Goal: Task Accomplishment & Management: Manage account settings

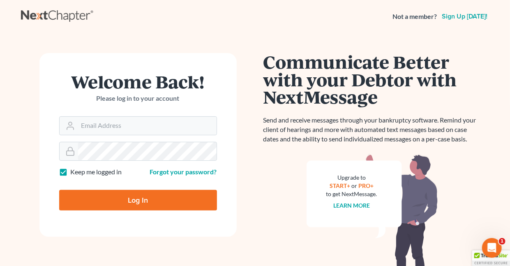
click at [71, 171] on label "Keep me logged in" at bounding box center [96, 171] width 51 height 9
click at [74, 171] on input "Keep me logged in" at bounding box center [76, 169] width 5 height 5
checkbox input "false"
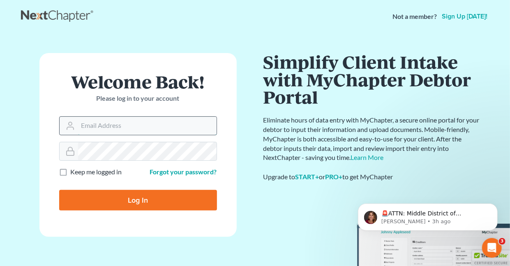
click at [112, 124] on input "Email Address" at bounding box center [147, 126] width 138 height 18
type input "[EMAIL_ADDRESS][DOMAIN_NAME]"
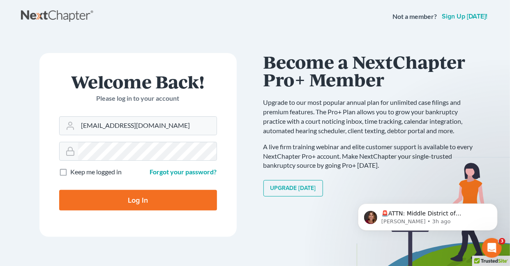
click at [157, 198] on input "Log In" at bounding box center [138, 200] width 158 height 21
type input "Thinking..."
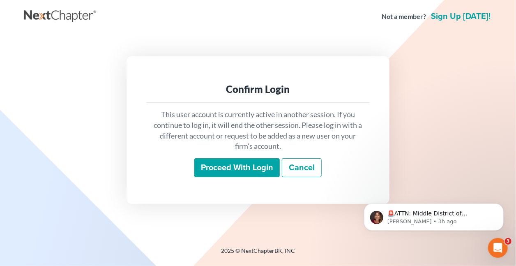
click at [243, 166] on input "Proceed with login" at bounding box center [236, 167] width 85 height 19
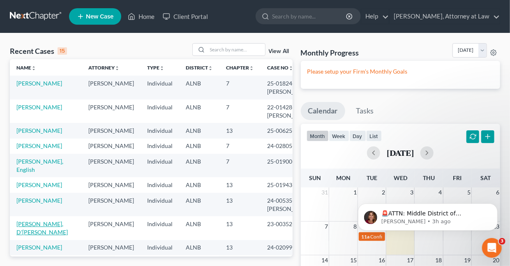
click at [47, 235] on link "Johnson, D'Arie" at bounding box center [41, 227] width 51 height 15
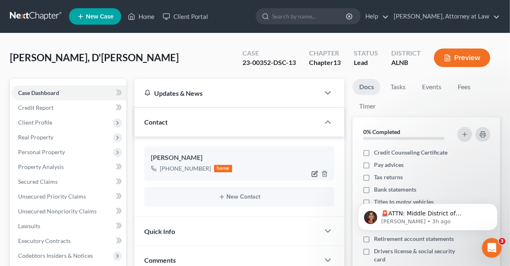
click at [316, 171] on icon "button" at bounding box center [314, 173] width 7 height 7
select select "1"
select select "0"
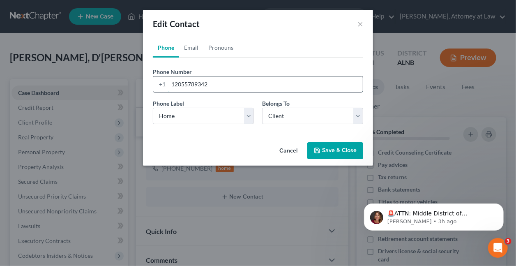
click at [227, 85] on input "12055789342" at bounding box center [265, 84] width 194 height 16
type input "1"
type input "(205) 600-8575"
click at [335, 149] on button "Save & Close" at bounding box center [335, 150] width 56 height 17
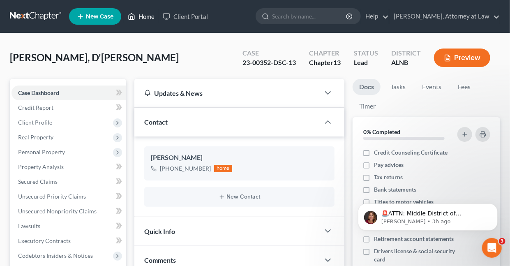
click at [146, 18] on link "Home" at bounding box center [141, 16] width 35 height 15
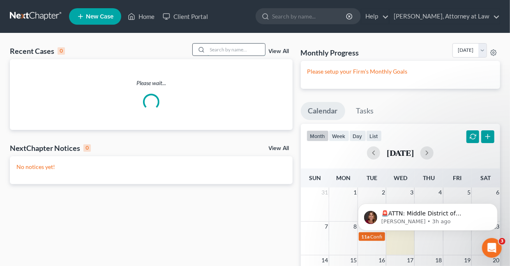
click at [250, 52] on input "search" at bounding box center [235, 50] width 57 height 12
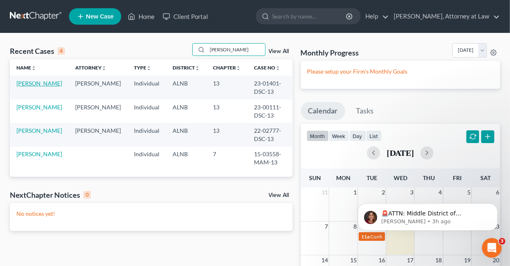
type input "Crum"
click at [51, 83] on link "Crum, Brandon-Reid" at bounding box center [39, 83] width 46 height 7
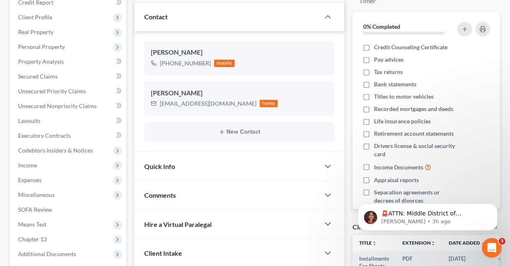
scroll to position [110, 0]
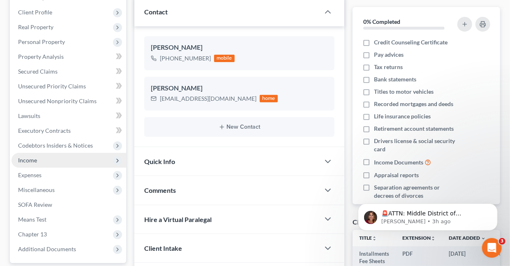
click at [28, 158] on span "Income" at bounding box center [27, 159] width 19 height 7
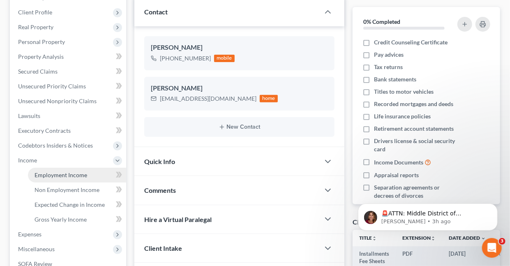
click at [68, 175] on span "Employment Income" at bounding box center [60, 174] width 53 height 7
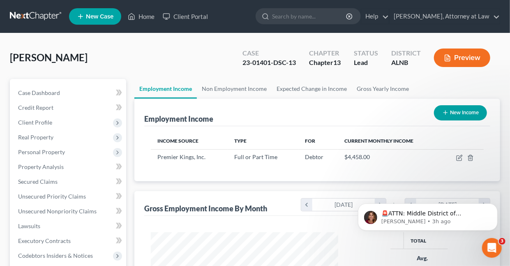
scroll to position [146, 203]
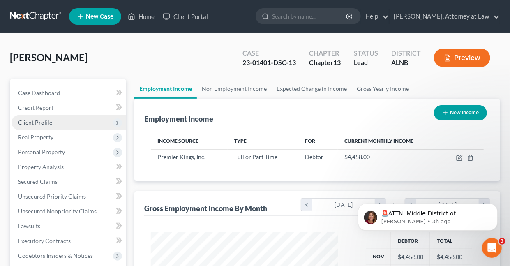
click at [46, 122] on span "Client Profile" at bounding box center [35, 122] width 34 height 7
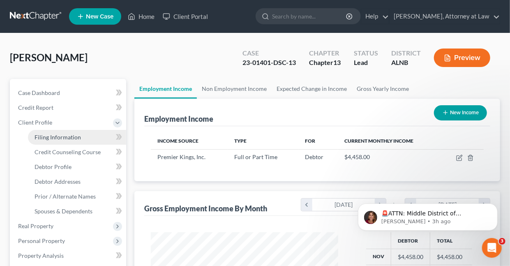
click at [56, 136] on span "Filing Information" at bounding box center [57, 136] width 46 height 7
select select "1"
select select "0"
select select "3"
select select "0"
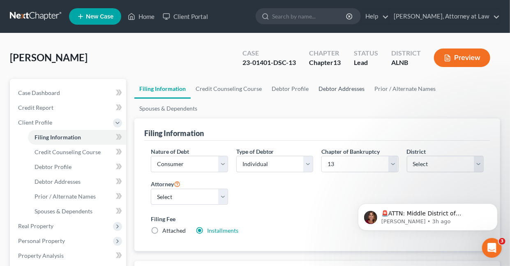
click at [327, 89] on link "Debtor Addresses" at bounding box center [341, 89] width 56 height 20
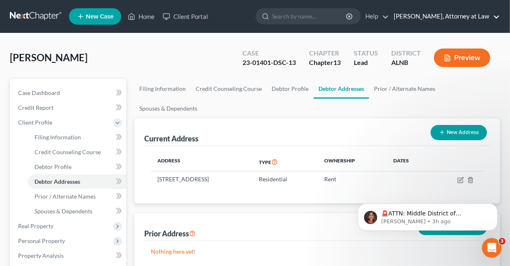
click at [497, 16] on link "Daisy M. Holder, Attorney at Law" at bounding box center [444, 16] width 110 height 15
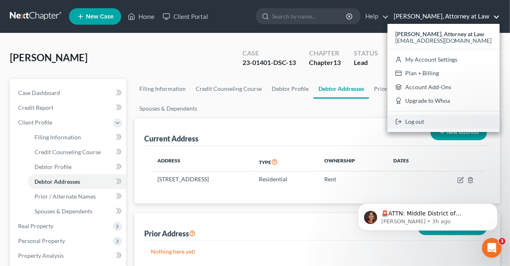
click at [425, 123] on link "Log out" at bounding box center [443, 122] width 112 height 14
